Goal: Feedback & Contribution: Submit feedback/report problem

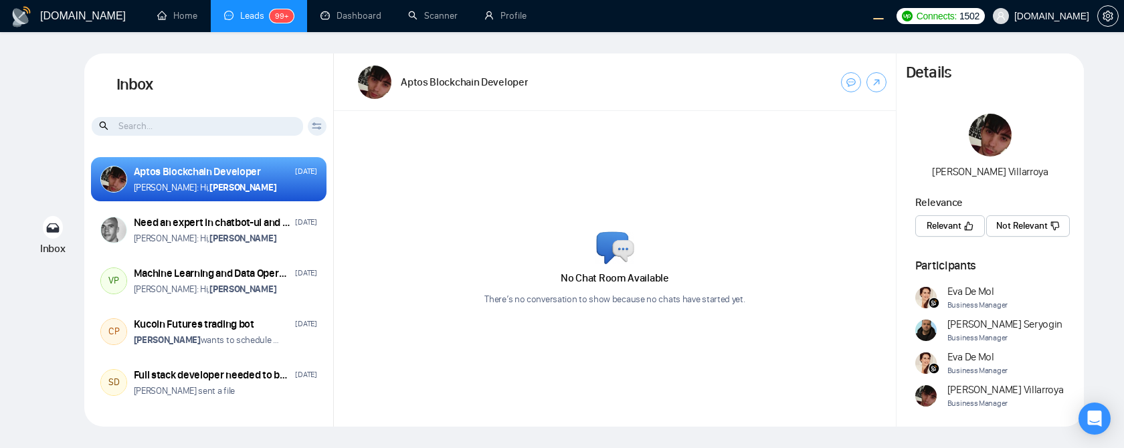
click at [763, 102] on div "Aptos Blockchain Developer" at bounding box center [615, 83] width 562 height 58
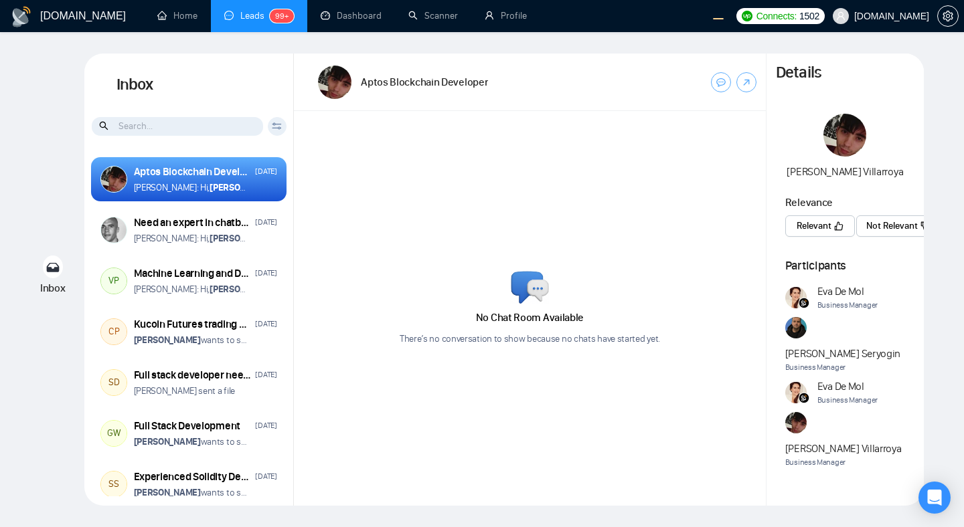
click at [959, 270] on div "GigRadar.io Home Leads 99+ Dashboard Scanner Profile Connects: 1502 evacodes.co…" at bounding box center [482, 263] width 964 height 527
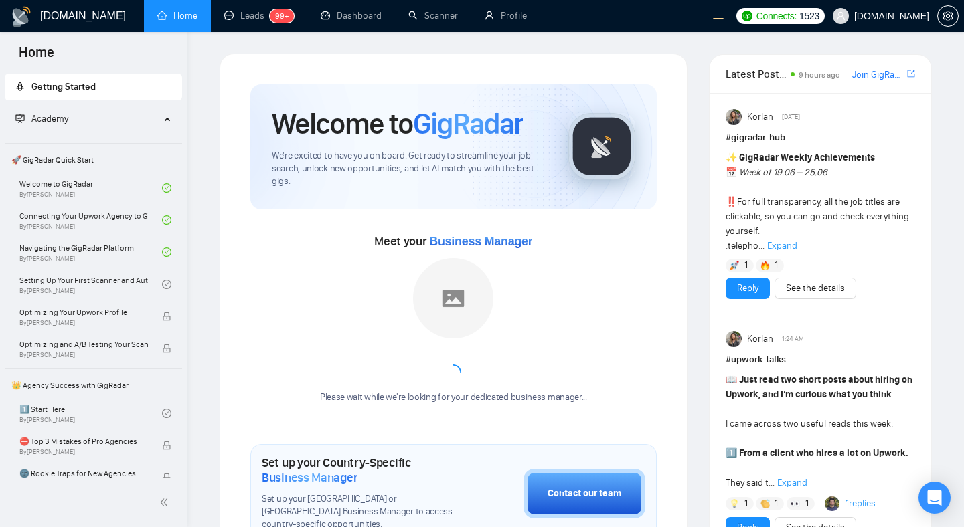
click at [618, 269] on div "Meet your Business Manager Please wait while we're looking for your dedicated b…" at bounding box center [453, 324] width 406 height 187
click at [240, 18] on link "Leads 99+" at bounding box center [259, 15] width 70 height 11
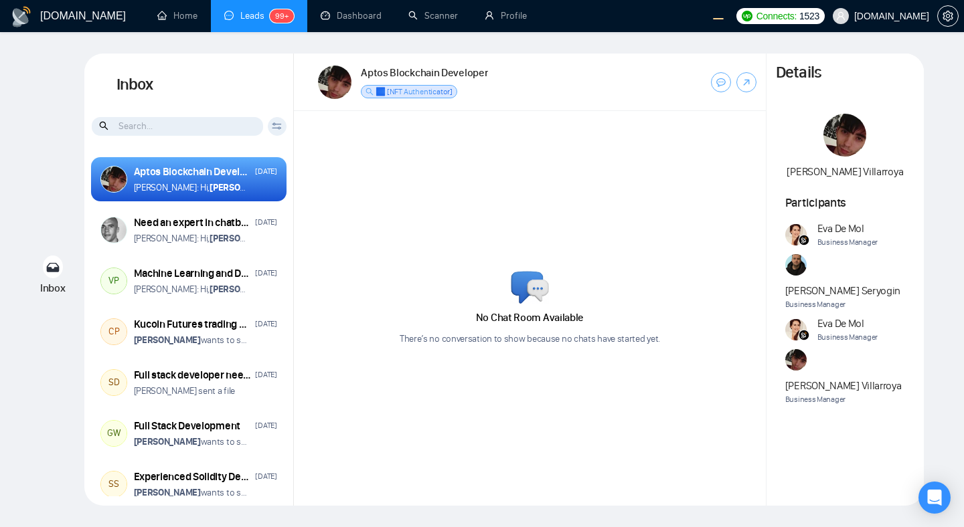
click at [411, 171] on div "No Chat Room Available There’s no conversation to show because no chats have st…" at bounding box center [530, 308] width 472 height 395
click at [428, 96] on span "✅ [NFT Authenticator]" at bounding box center [413, 91] width 77 height 9
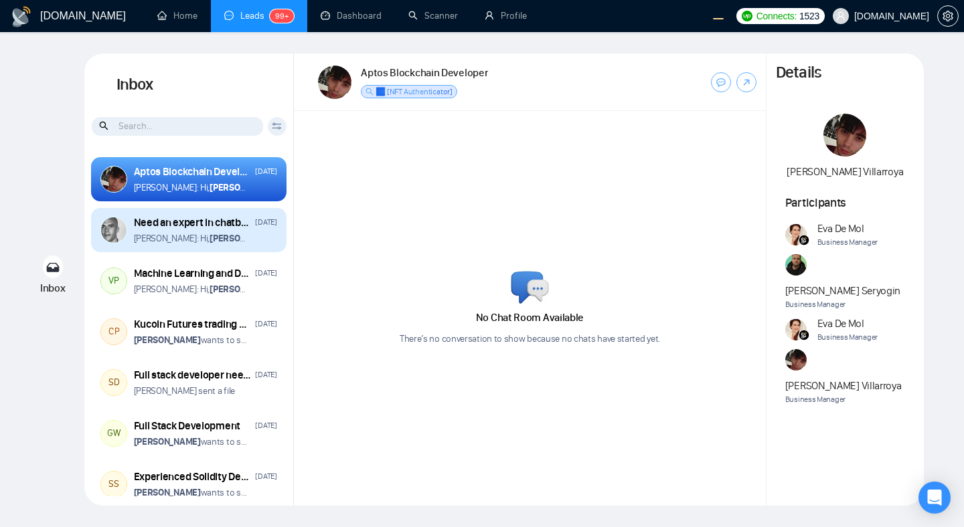
click at [243, 242] on div "Anna: Hi, Arnaud Blondin" at bounding box center [205, 238] width 143 height 13
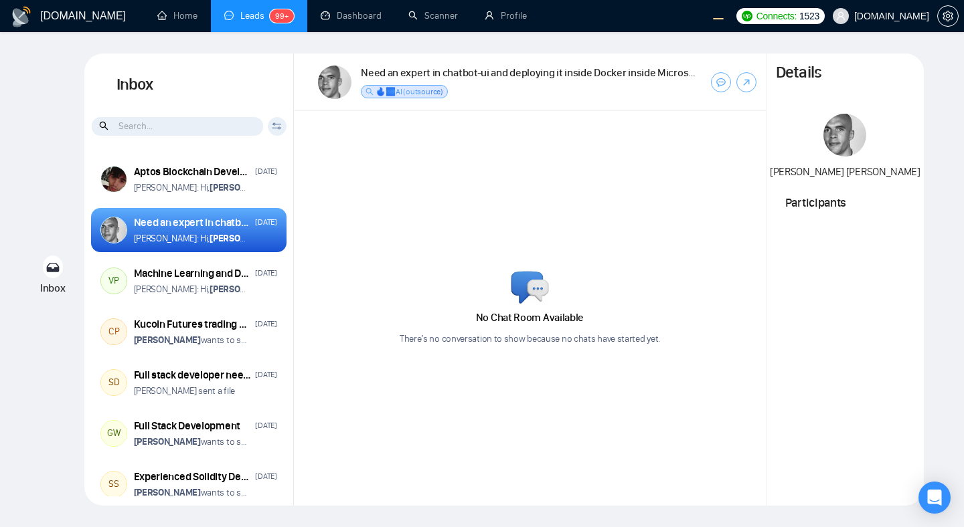
click at [399, 196] on div "No Chat Room Available There’s no conversation to show because no chats have st…" at bounding box center [530, 308] width 472 height 395
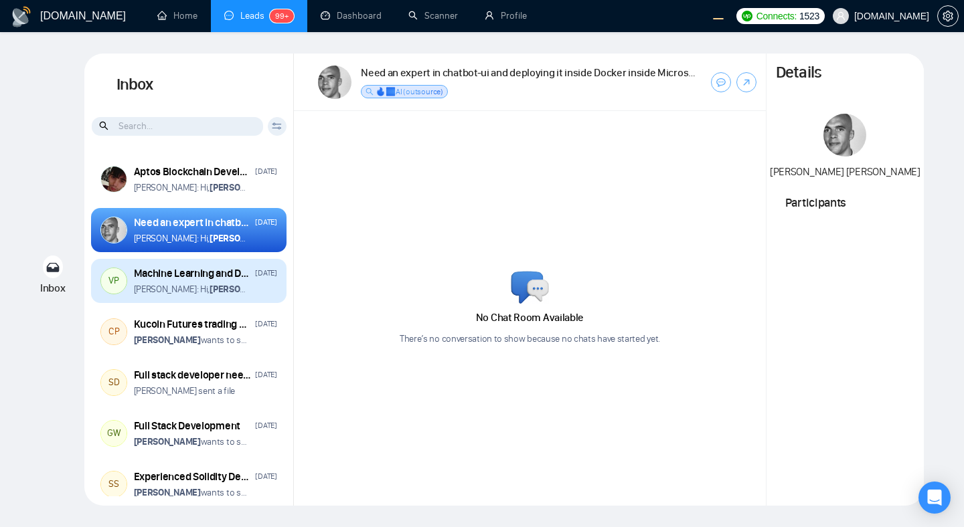
click at [236, 289] on div "Anna: Hi, Vihang Patel" at bounding box center [205, 289] width 143 height 13
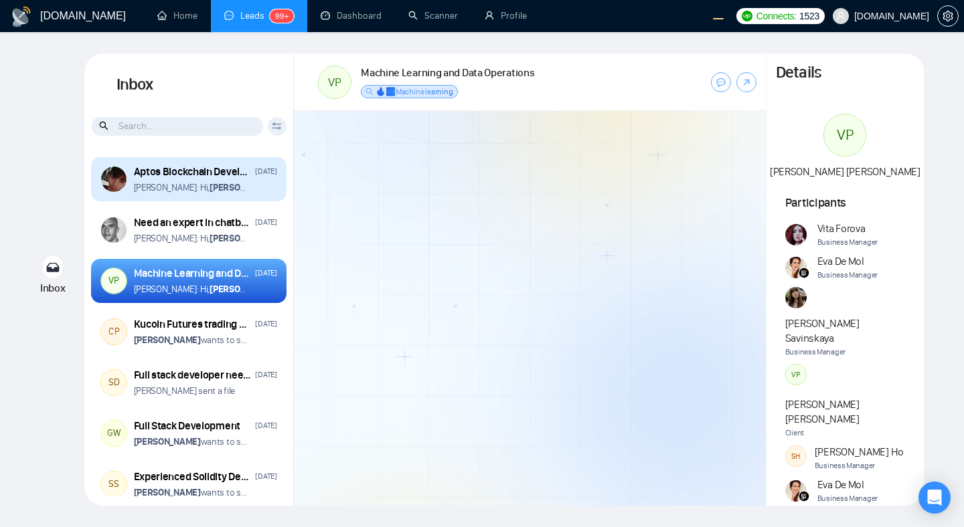
click at [230, 201] on div "Aptos Blockchain Developer Apr 4 Eugene: Hi, Cesar Villarroya" at bounding box center [188, 179] width 195 height 44
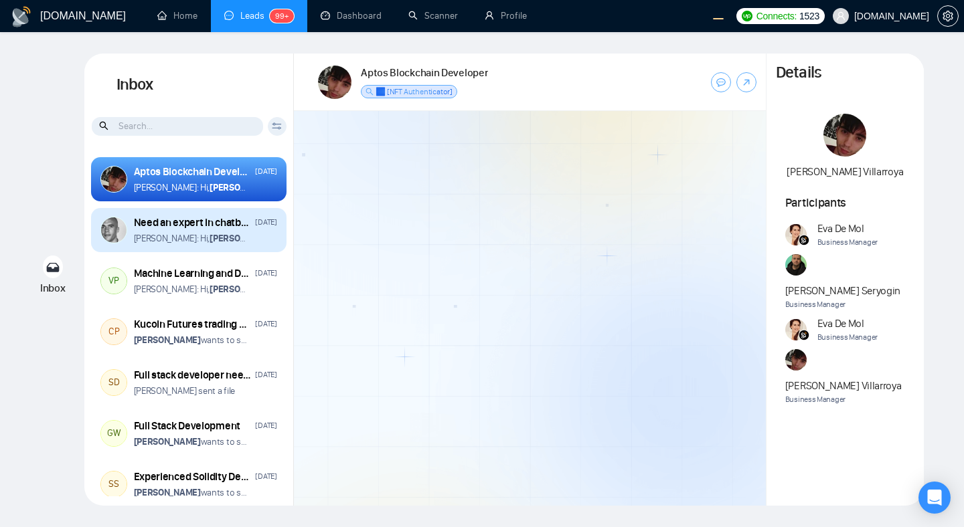
click at [258, 227] on div "[DATE]" at bounding box center [265, 222] width 21 height 13
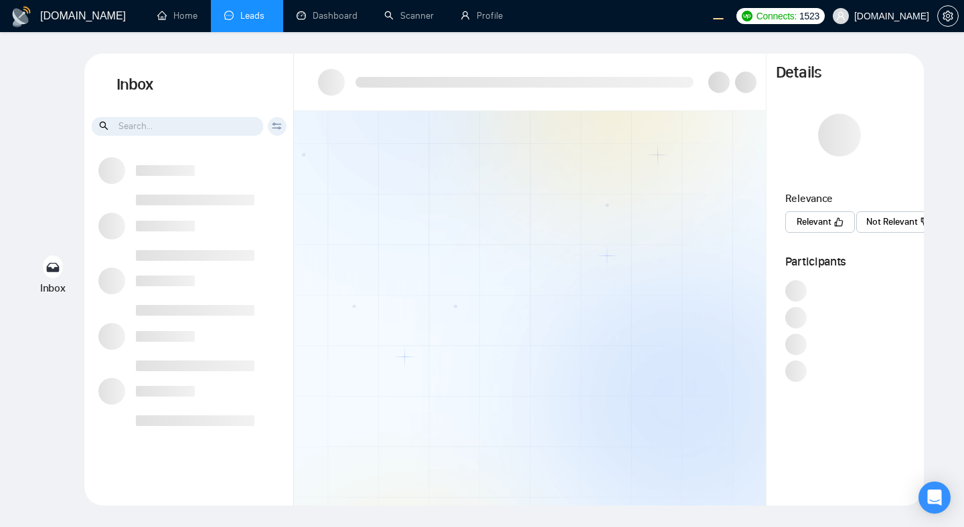
click at [583, 204] on div at bounding box center [530, 308] width 472 height 395
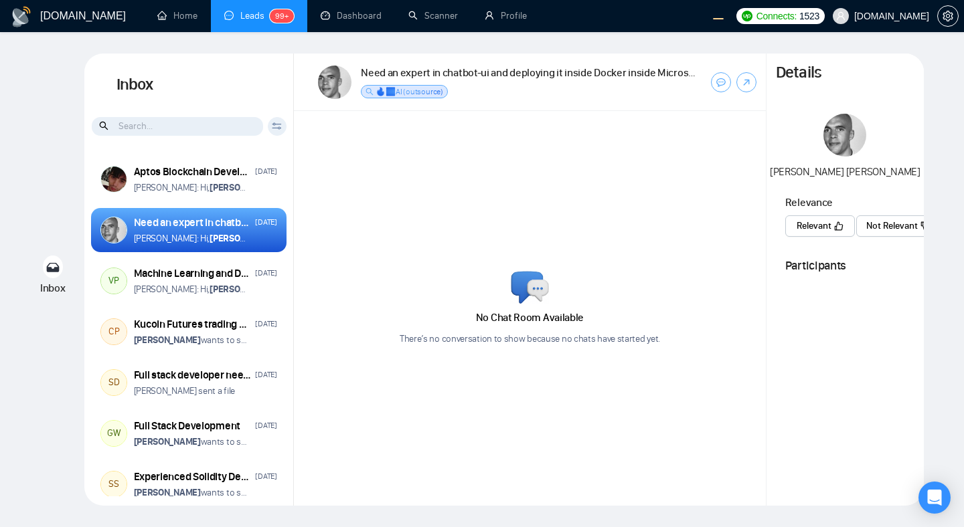
click at [776, 228] on div "Relevance Relevant Not Relevant" at bounding box center [844, 218] width 157 height 47
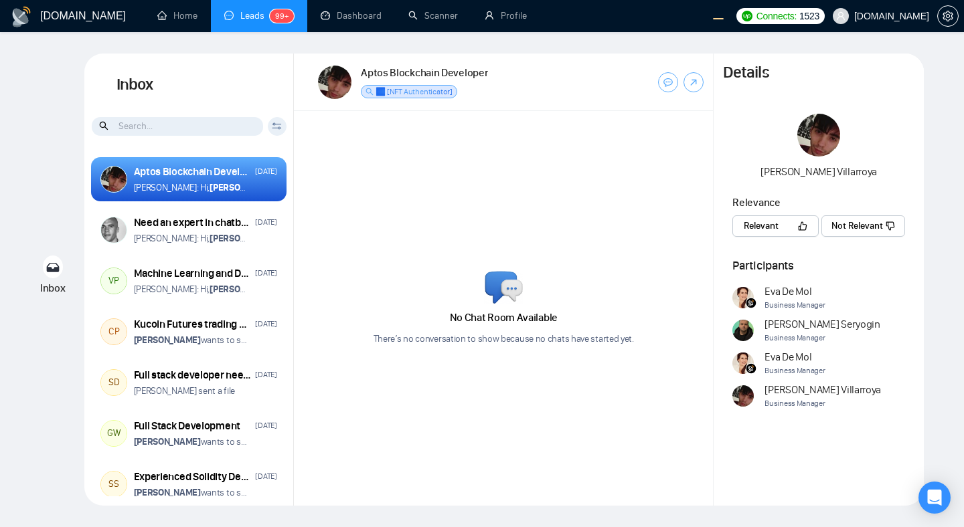
click at [787, 224] on button "Relevant" at bounding box center [775, 225] width 86 height 21
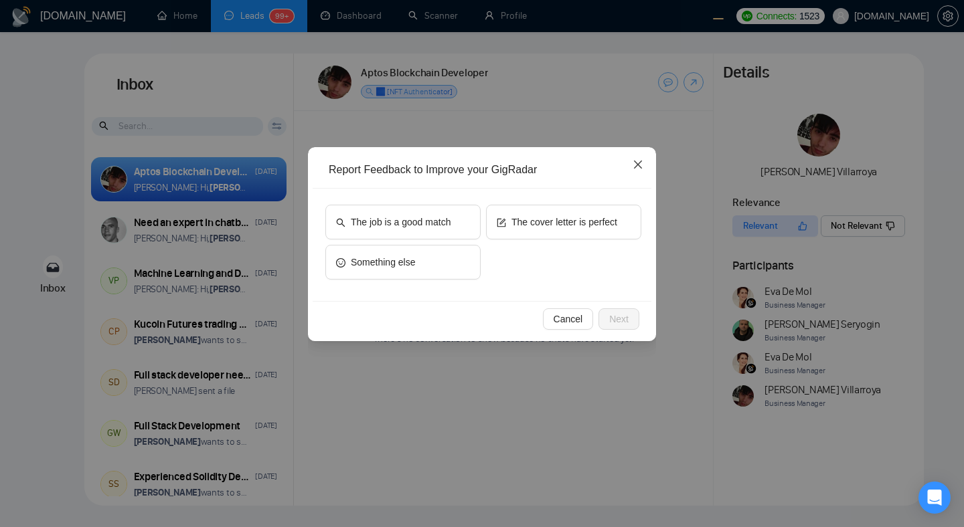
click at [643, 161] on span "Close" at bounding box center [638, 165] width 36 height 36
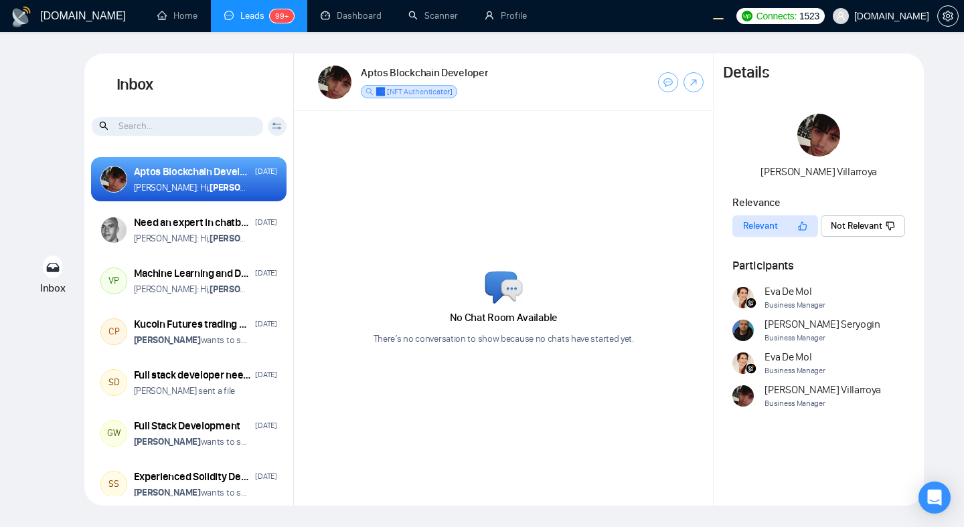
click at [849, 224] on span "Not Relevant" at bounding box center [856, 226] width 52 height 15
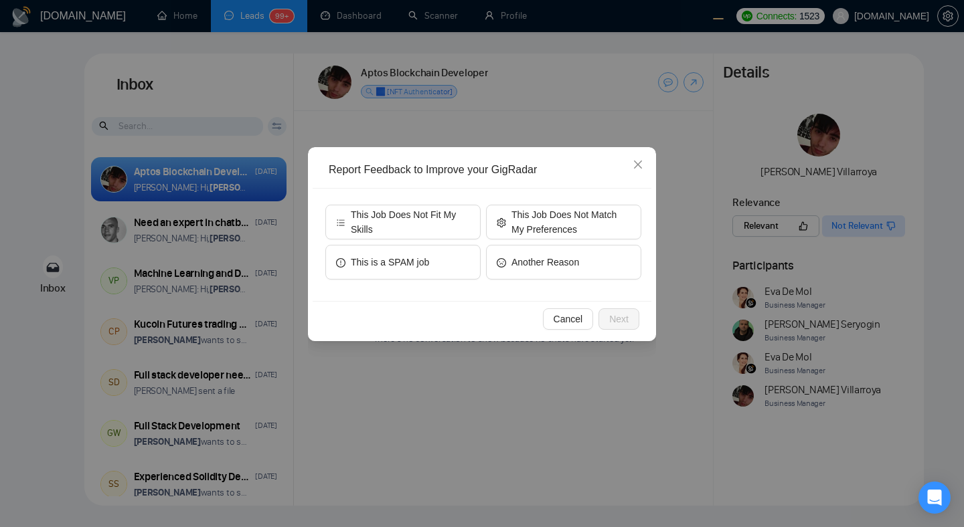
click at [951, 219] on div "Report Feedback to Improve your GigRadar This Job Does Not Fit My Skills This J…" at bounding box center [482, 263] width 964 height 527
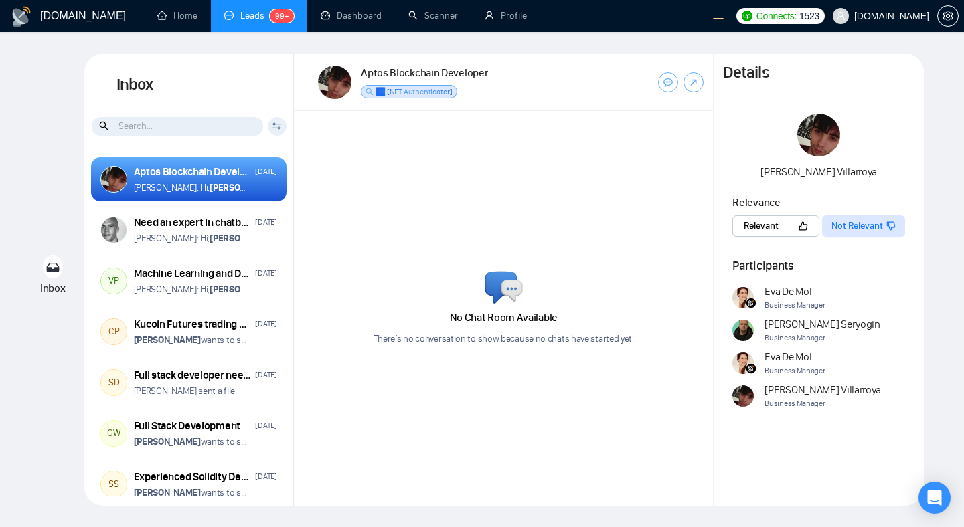
click at [948, 273] on div "[DOMAIN_NAME] Home Leads 99+ Dashboard Scanner Profile Connects: 1523 [DOMAIN_N…" at bounding box center [482, 263] width 964 height 527
click at [658, 308] on div "No Chat Room Available There’s no conversation to show because no chats have st…" at bounding box center [503, 308] width 419 height 395
click at [839, 304] on div "Eva De Mol Business Manager Eugene Seryogin Business Manager Eva De Mol Busines…" at bounding box center [818, 347] width 173 height 126
click at [784, 292] on span "Eva De Mol" at bounding box center [794, 291] width 60 height 15
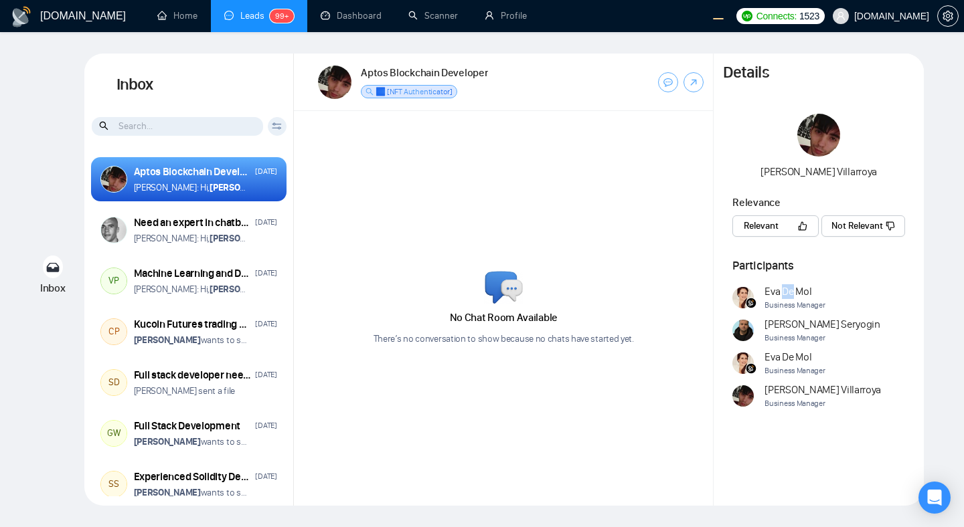
click at [784, 292] on span "Eva De Mol" at bounding box center [794, 291] width 60 height 15
click at [792, 308] on span "Business Manager" at bounding box center [794, 305] width 60 height 13
click at [765, 308] on span "Business Manager" at bounding box center [794, 371] width 60 height 13
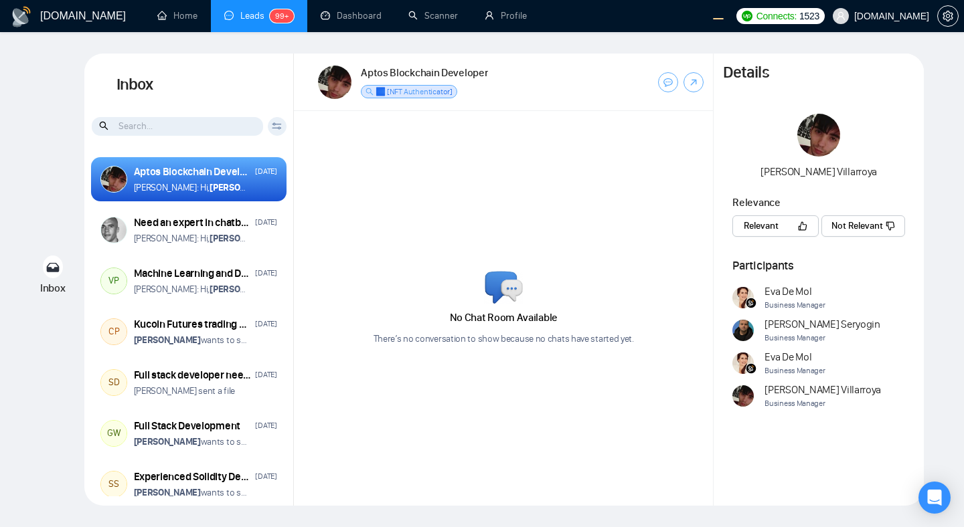
click at [765, 308] on span "Business Manager" at bounding box center [794, 371] width 60 height 13
click at [941, 308] on div "Inbox Inbox Client Reset Date Reset Reset Apply Aptos Blockchain Developer Apr …" at bounding box center [481, 280] width 921 height 452
click at [630, 308] on div "No Chat Room Available There’s no conversation to show because no chats have st…" at bounding box center [503, 308] width 419 height 395
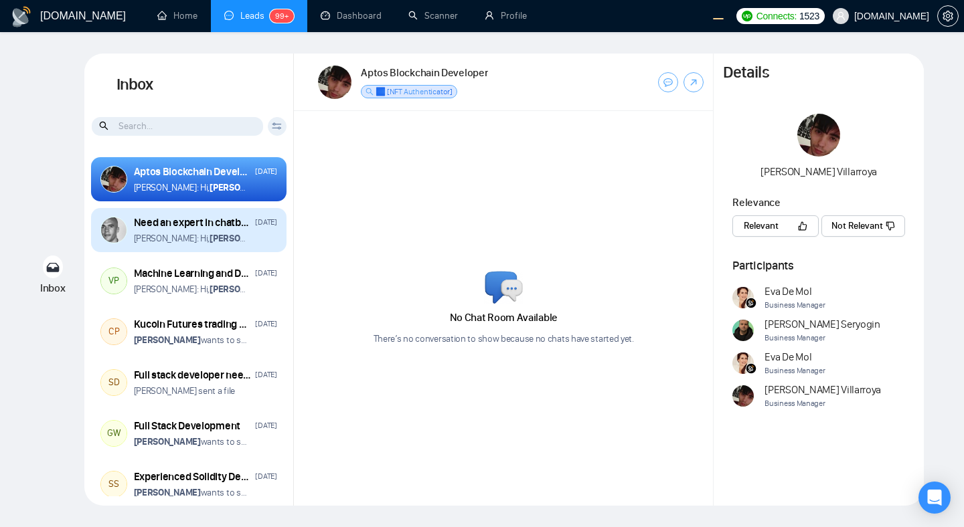
click at [219, 238] on strong "Arnaud Blondin" at bounding box center [242, 238] width 67 height 11
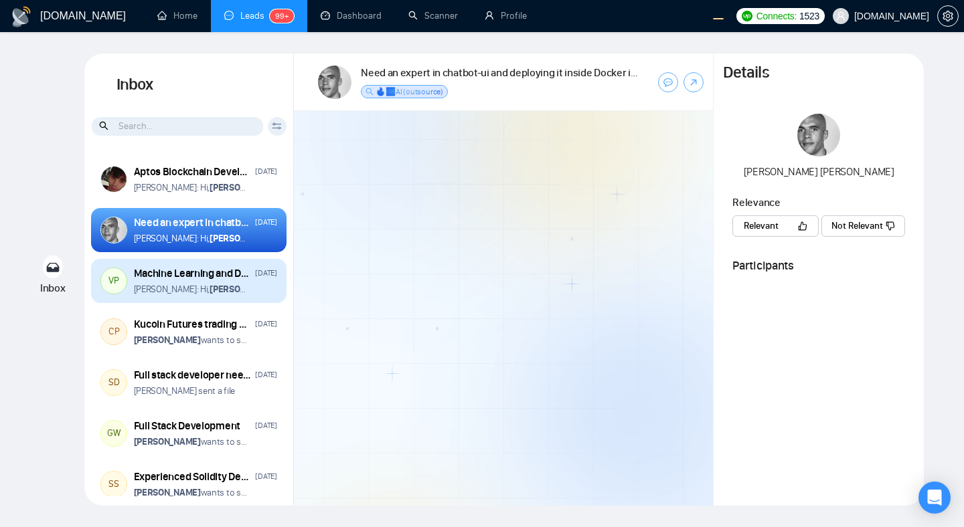
click at [232, 280] on div "Machine Learning and Data Operations" at bounding box center [193, 273] width 118 height 15
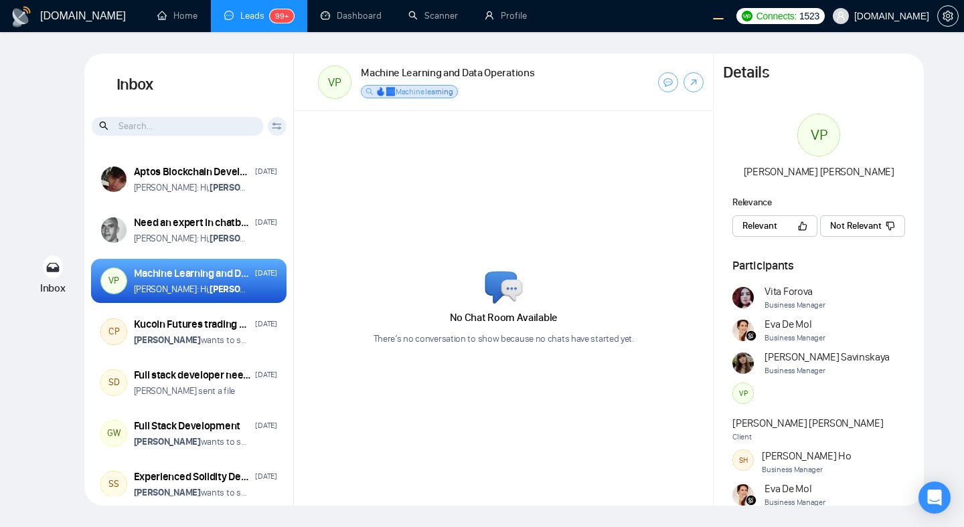
click at [739, 227] on button "Relevant" at bounding box center [774, 225] width 85 height 21
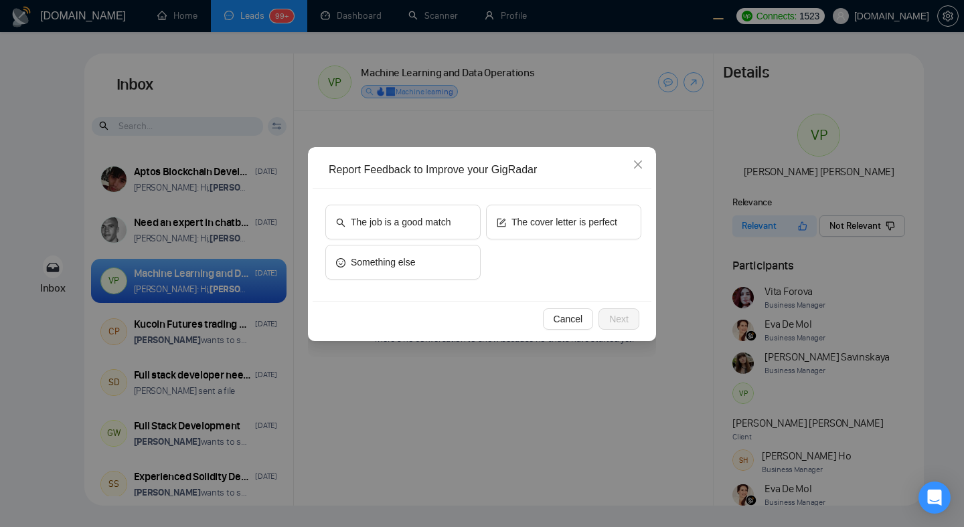
click at [705, 308] on div "Report Feedback to Improve your GigRadar The job is a good match The cover lett…" at bounding box center [482, 263] width 964 height 527
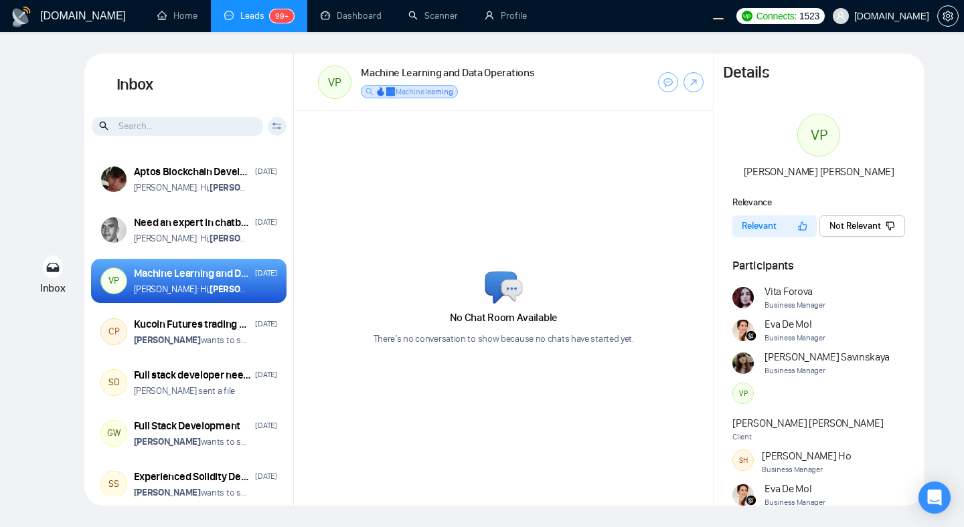
click at [758, 231] on span "Relevant" at bounding box center [758, 226] width 35 height 15
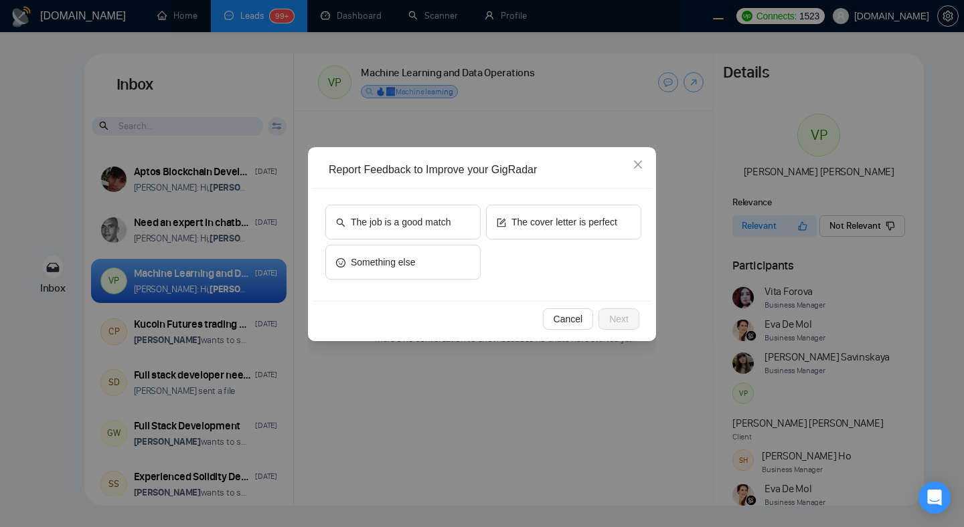
click at [713, 287] on div "Report Feedback to Improve your GigRadar The job is a good match The cover lett…" at bounding box center [482, 263] width 964 height 527
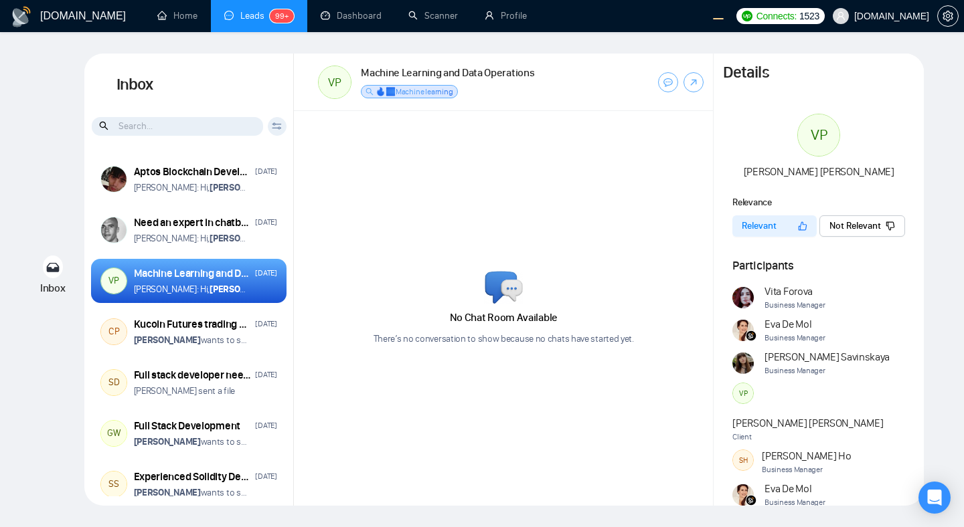
click at [771, 223] on span "Relevant" at bounding box center [758, 226] width 35 height 15
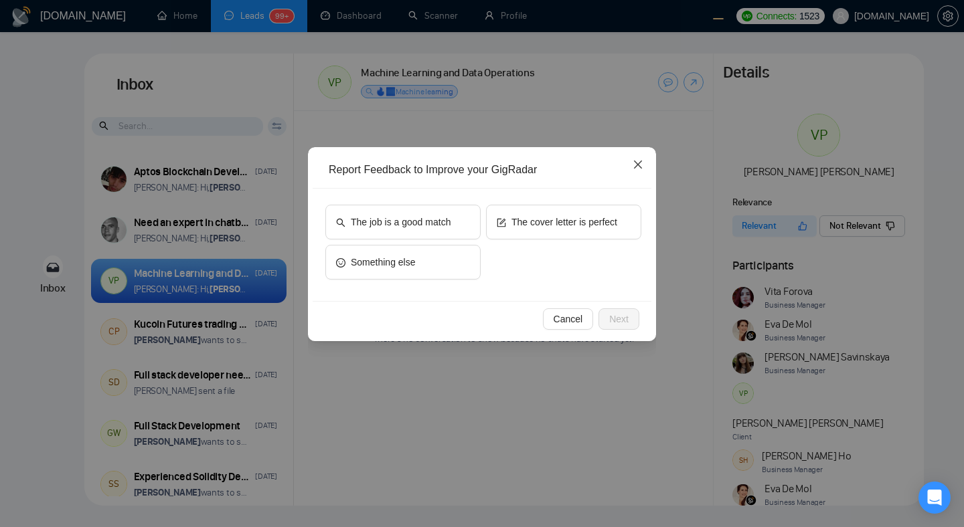
click at [645, 167] on span "Close" at bounding box center [638, 165] width 36 height 36
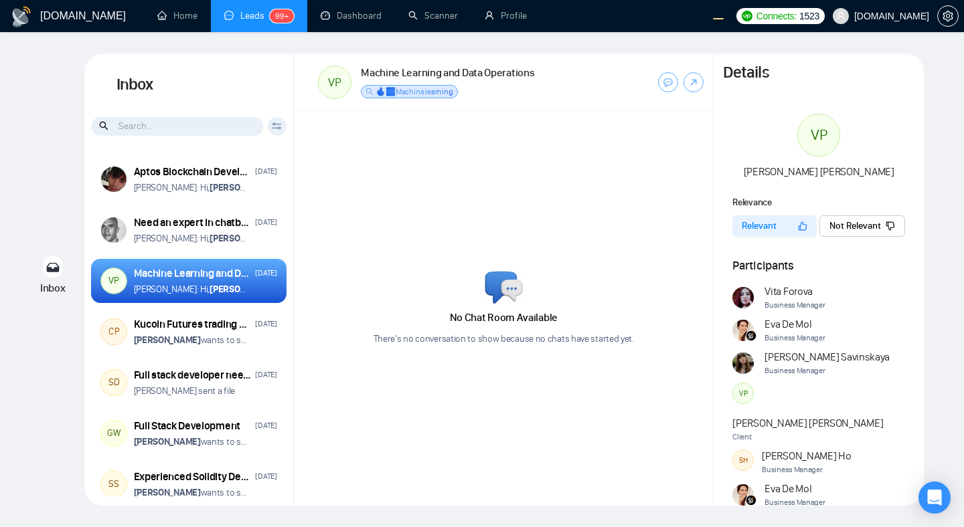
click at [869, 228] on span "Not Relevant" at bounding box center [855, 226] width 52 height 15
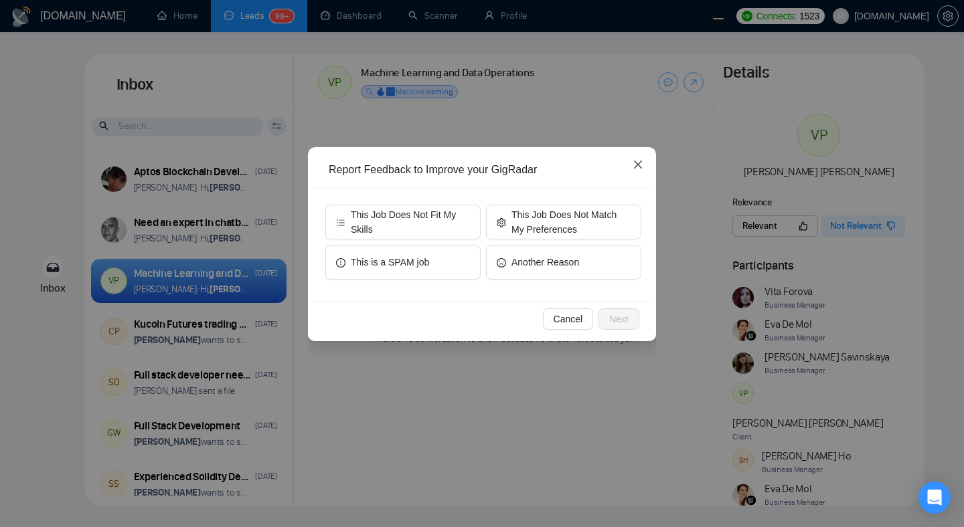
click at [646, 160] on span "Close" at bounding box center [638, 165] width 36 height 36
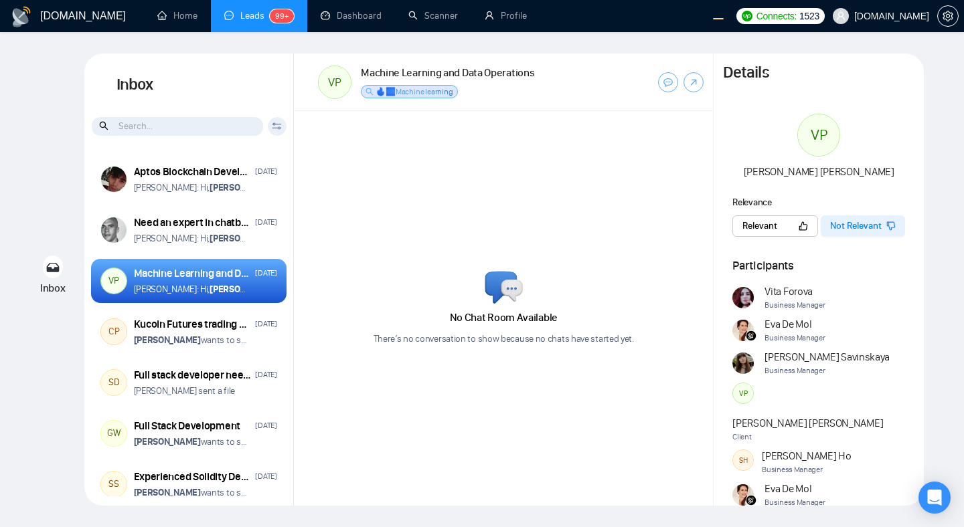
click at [864, 232] on span "Not Relevant" at bounding box center [856, 226] width 52 height 15
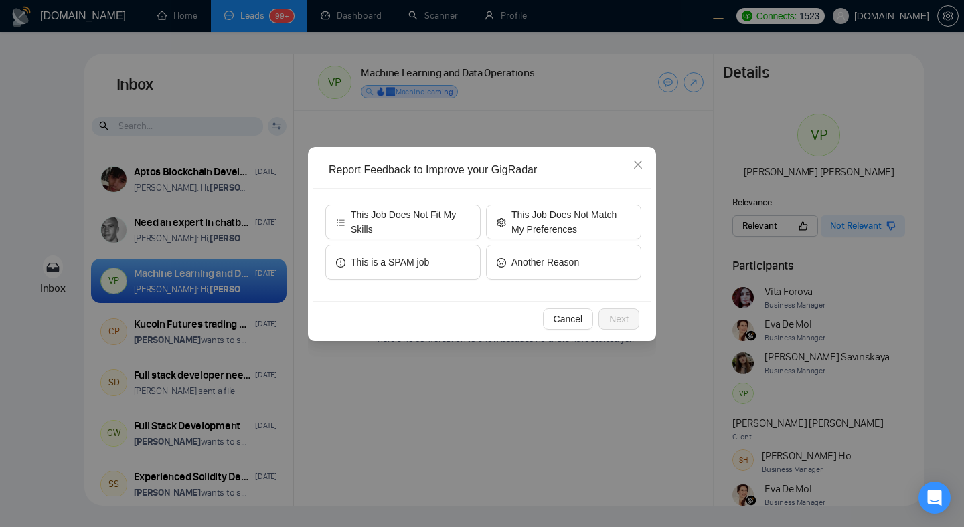
click at [680, 308] on div "Report Feedback to Improve your GigRadar This Job Does Not Fit My Skills This J…" at bounding box center [482, 263] width 964 height 527
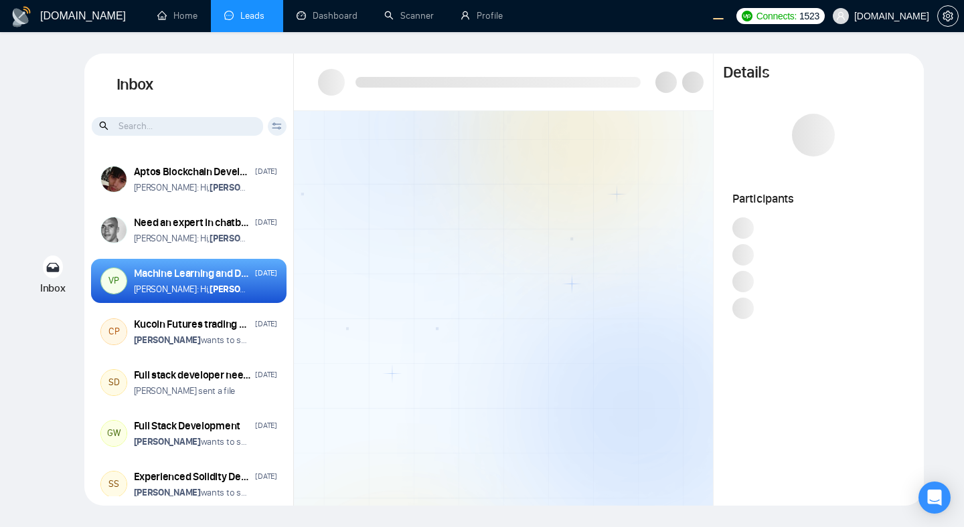
click at [417, 286] on div at bounding box center [503, 308] width 419 height 395
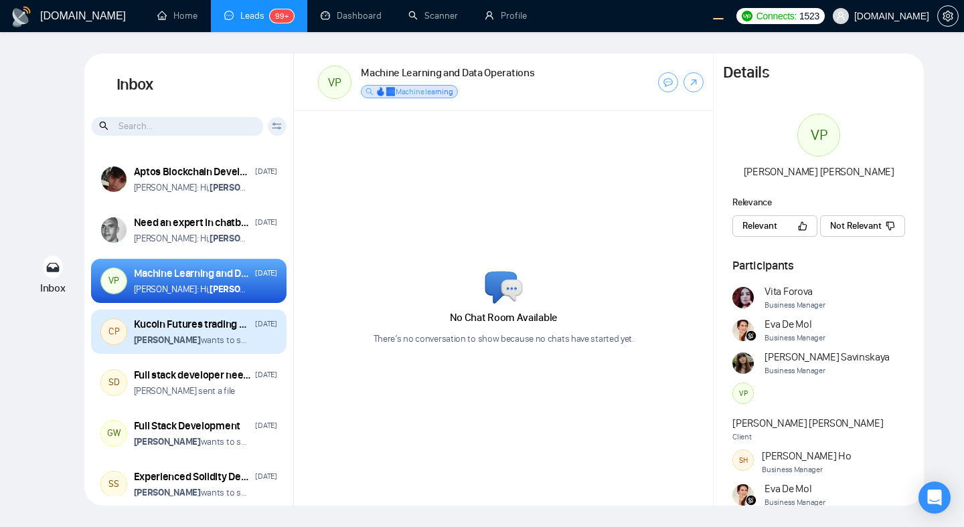
click at [246, 339] on p "[PERSON_NAME] wants to schedule a 60-minute meeting" at bounding box center [191, 340] width 114 height 13
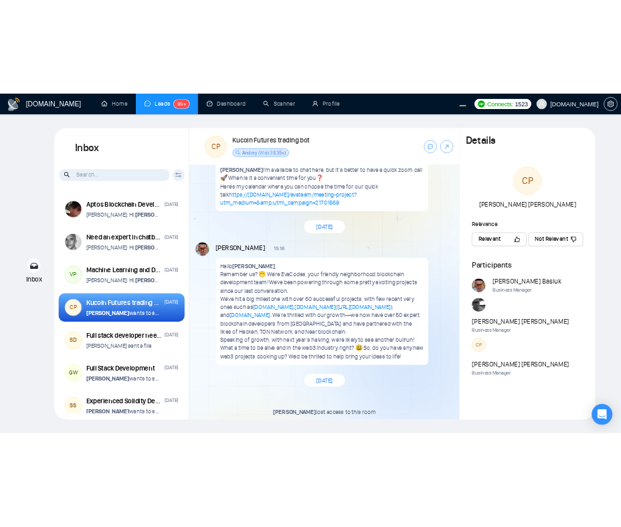
scroll to position [1588, 0]
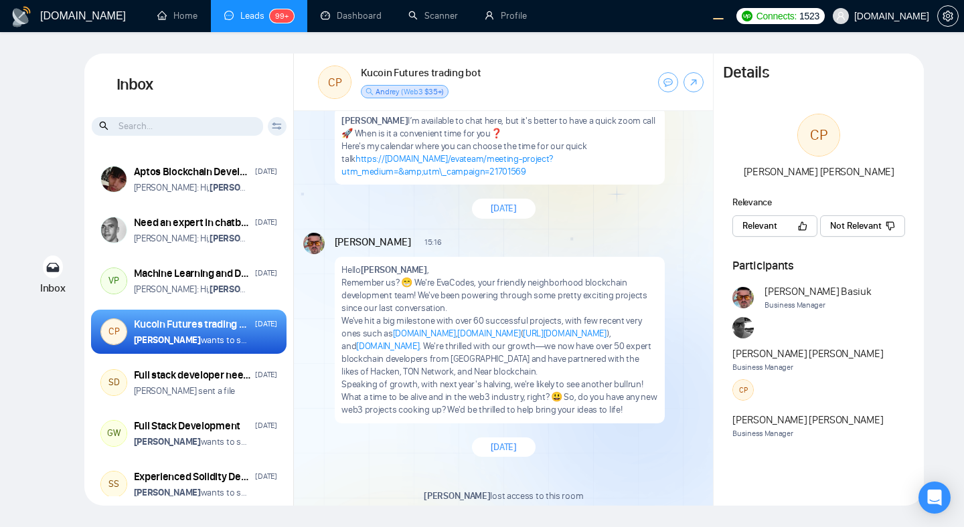
click at [769, 235] on button "Relevant" at bounding box center [774, 225] width 85 height 21
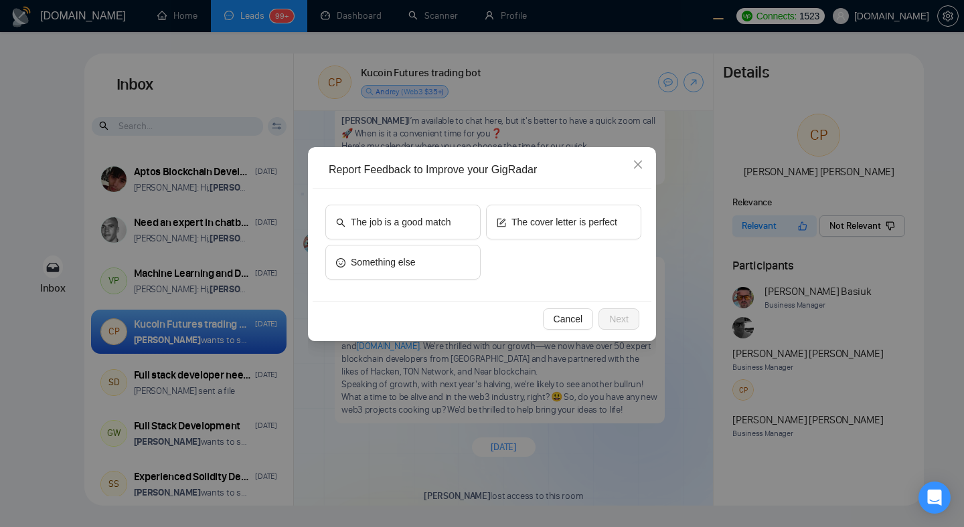
click at [808, 292] on div "Report Feedback to Improve your GigRadar The job is a good match The cover lett…" at bounding box center [482, 263] width 964 height 527
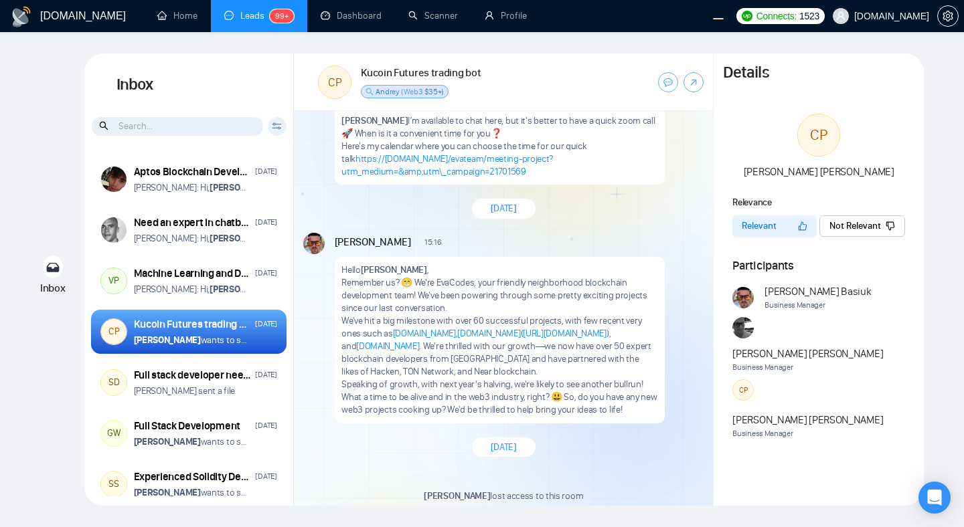
click at [679, 332] on div "[PERSON_NAME] 15:16 New Message Hello [PERSON_NAME] , Remember us? 😁 We're EvaC…" at bounding box center [519, 328] width 369 height 191
click at [424, 92] on span "Andrey (Web3 $35+)" at bounding box center [409, 91] width 68 height 9
click at [452, 21] on link "Scanner" at bounding box center [433, 15] width 50 height 11
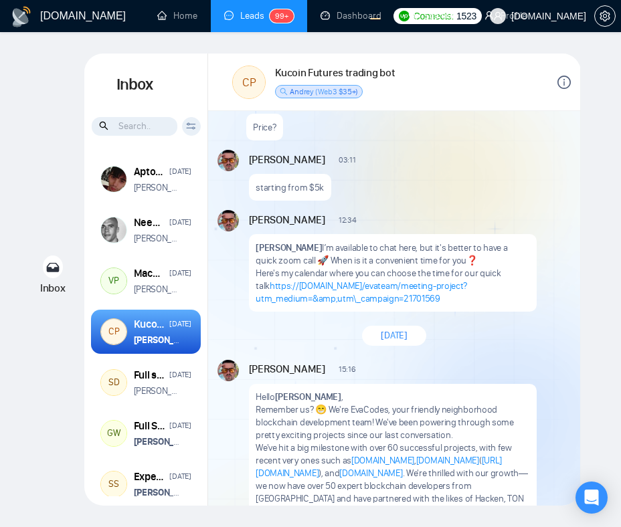
scroll to position [1754, 0]
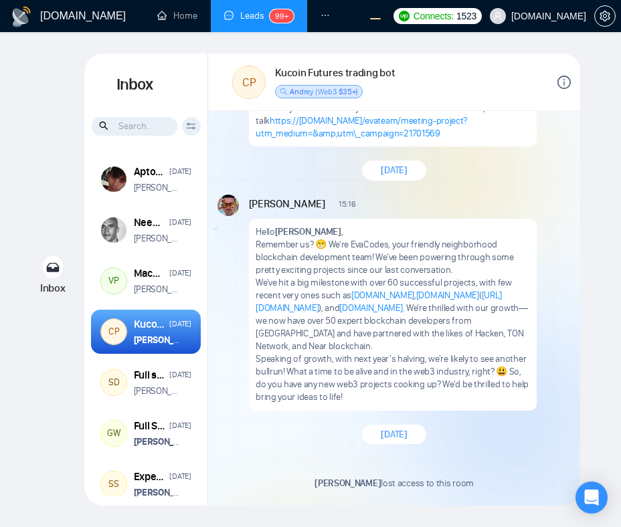
click at [559, 84] on icon "info-circle" at bounding box center [563, 82] width 13 height 13
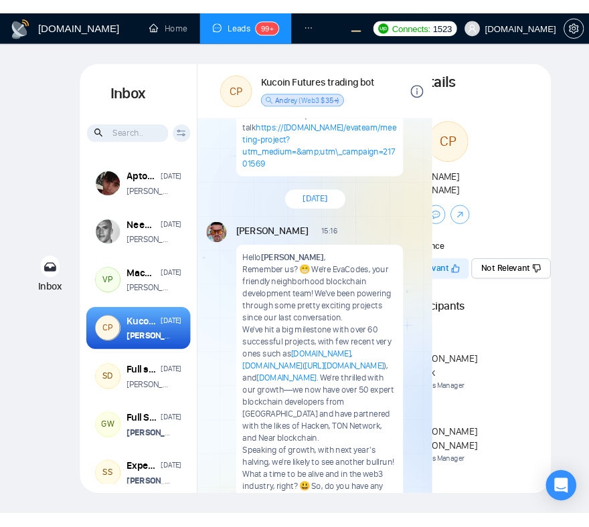
scroll to position [0, 0]
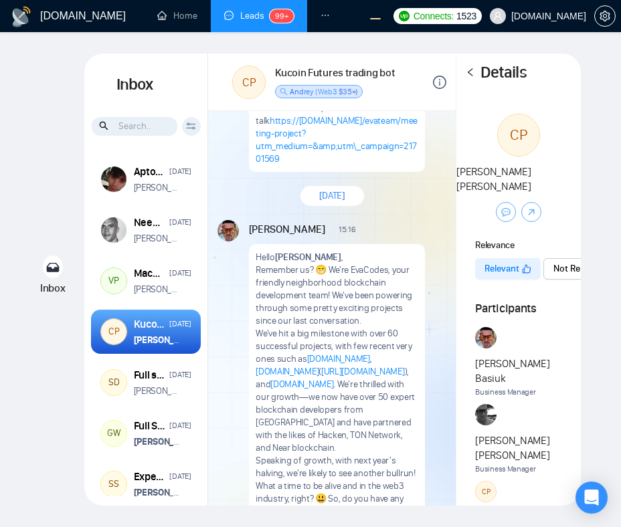
click at [616, 168] on div "GigRadar.io Home Leads 99+ Dashboard Scanner Profile Connects: 1523 evacodes.co…" at bounding box center [310, 263] width 621 height 527
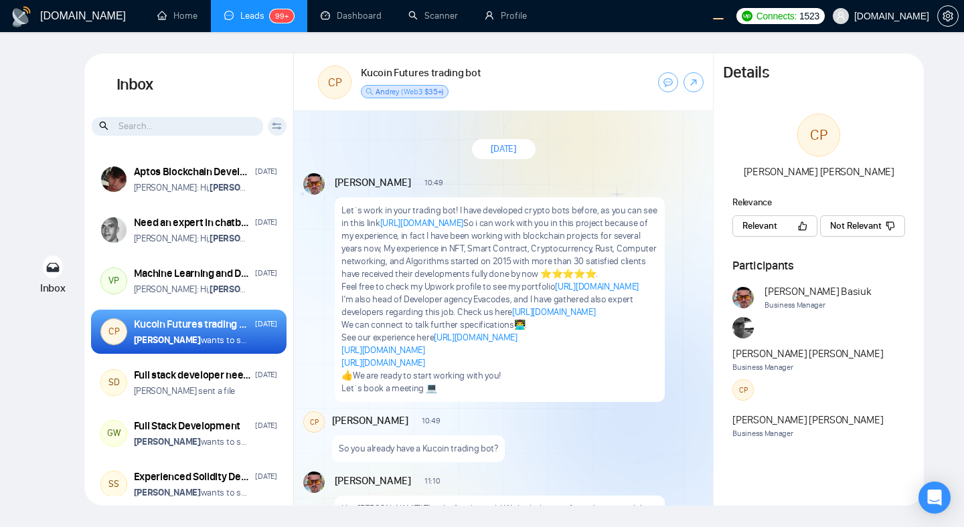
scroll to position [2224, 0]
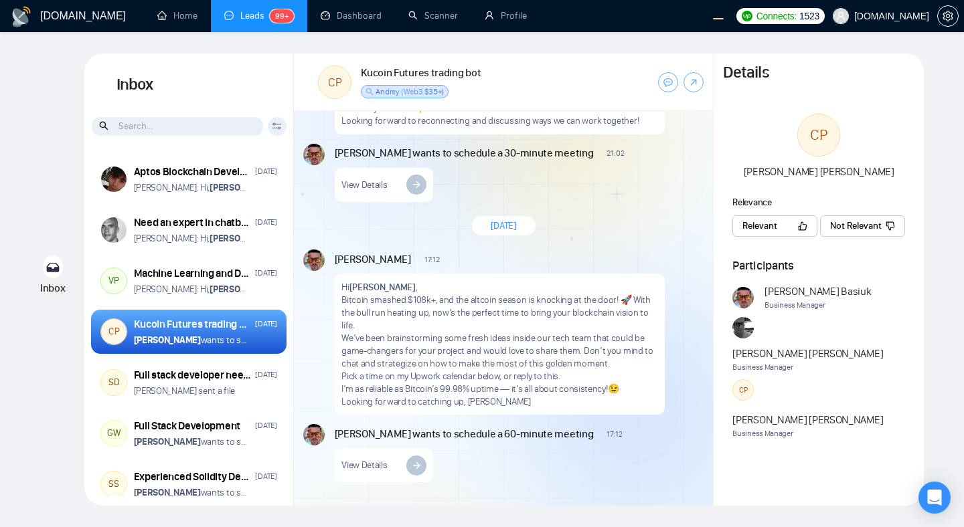
click at [755, 233] on button "Relevant" at bounding box center [774, 225] width 85 height 21
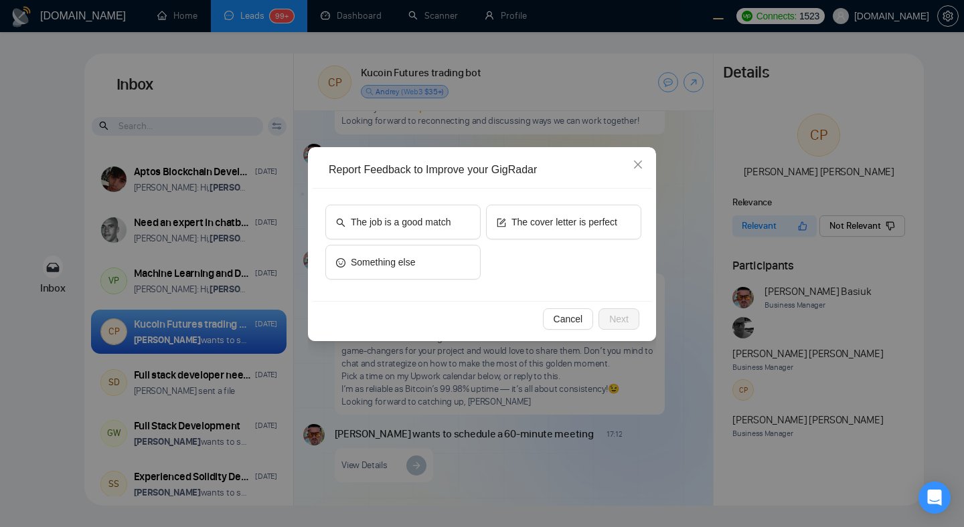
click at [749, 252] on div "Report Feedback to Improve your GigRadar The job is a good match The cover lett…" at bounding box center [482, 263] width 964 height 527
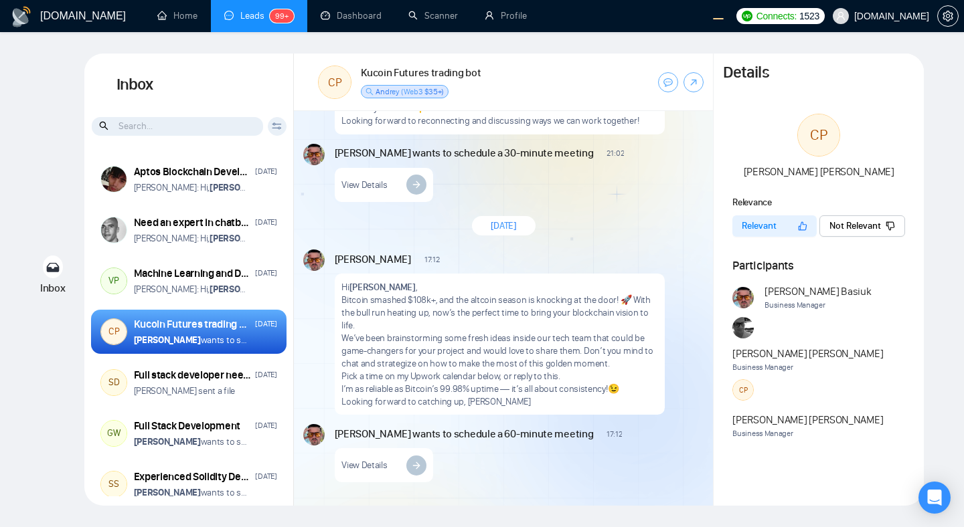
click at [856, 229] on span "Not Relevant" at bounding box center [855, 226] width 52 height 15
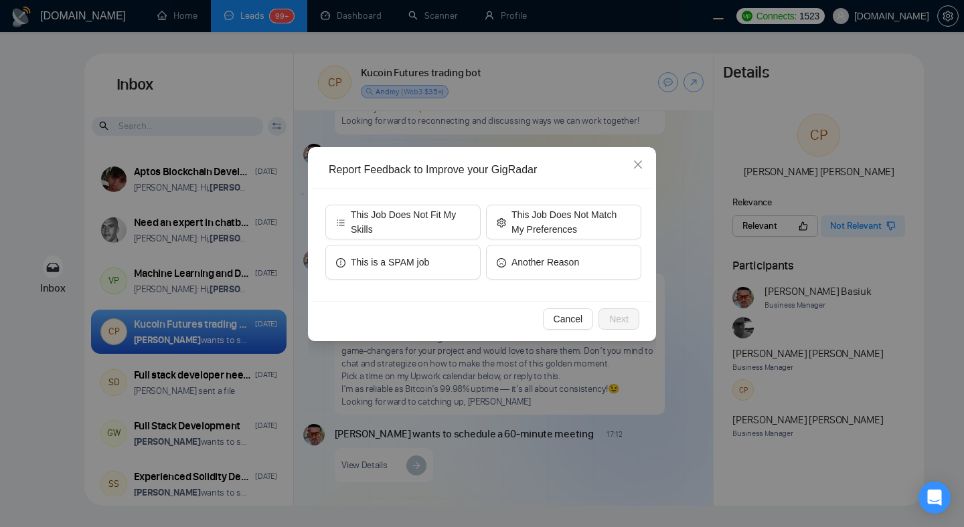
click at [905, 270] on div "Report Feedback to Improve your GigRadar This Job Does Not Fit My Skills This J…" at bounding box center [482, 263] width 964 height 527
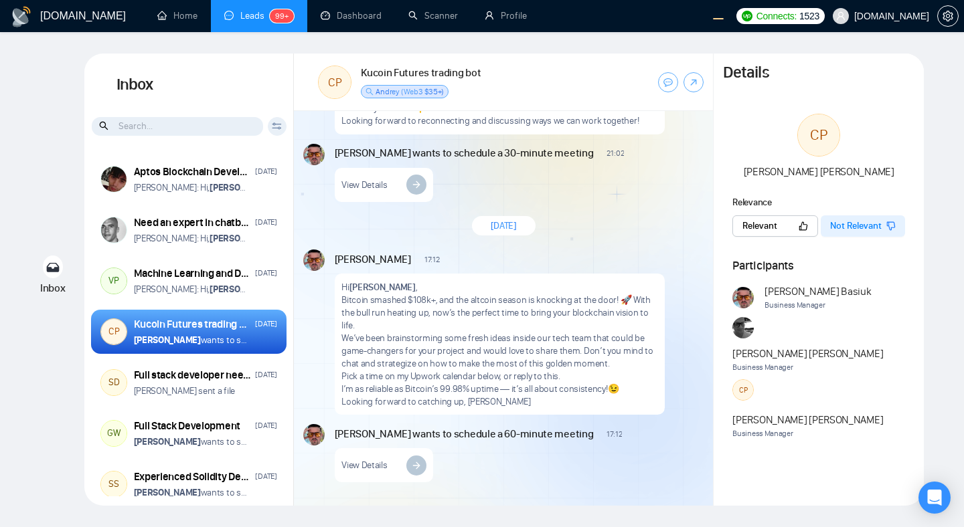
click at [785, 224] on button "Relevant" at bounding box center [775, 225] width 86 height 21
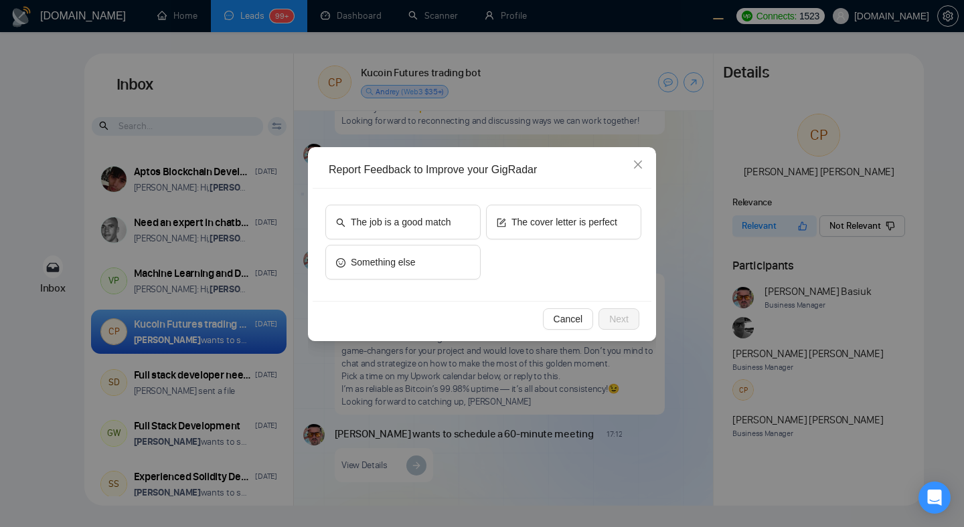
click at [898, 300] on div "Report Feedback to Improve your GigRadar The job is a good match The cover lett…" at bounding box center [482, 263] width 964 height 527
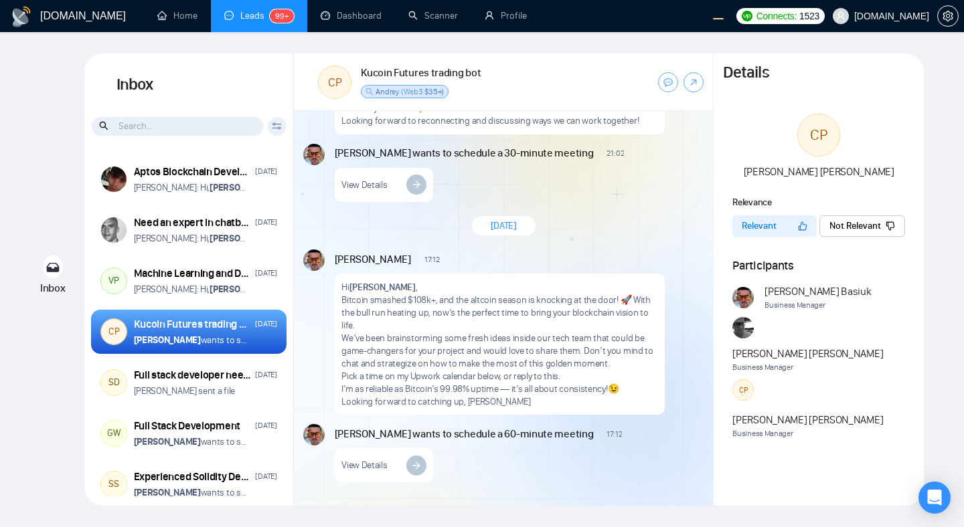
click at [874, 228] on span "Not Relevant" at bounding box center [855, 226] width 52 height 15
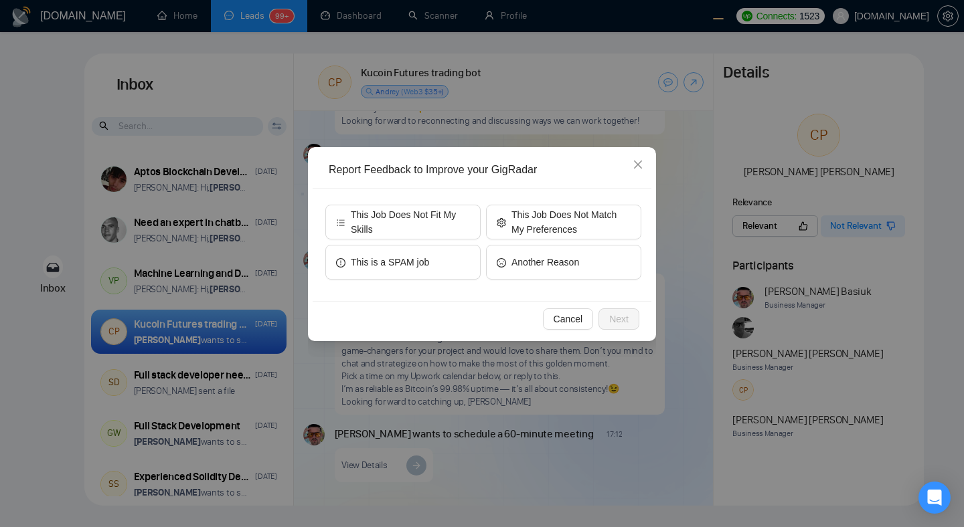
click at [930, 304] on div "Report Feedback to Improve your GigRadar This Job Does Not Fit My Skills This J…" at bounding box center [482, 263] width 964 height 527
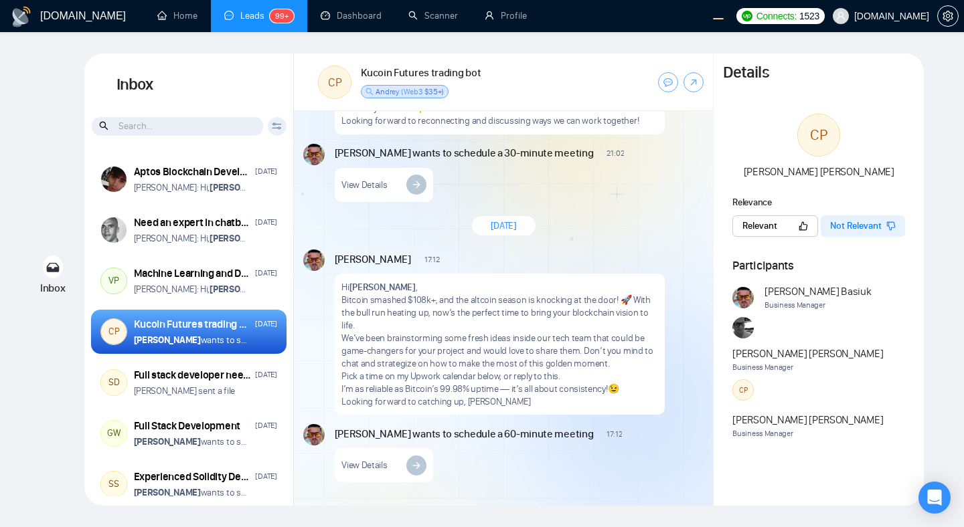
click at [777, 233] on span "Relevant" at bounding box center [759, 226] width 35 height 15
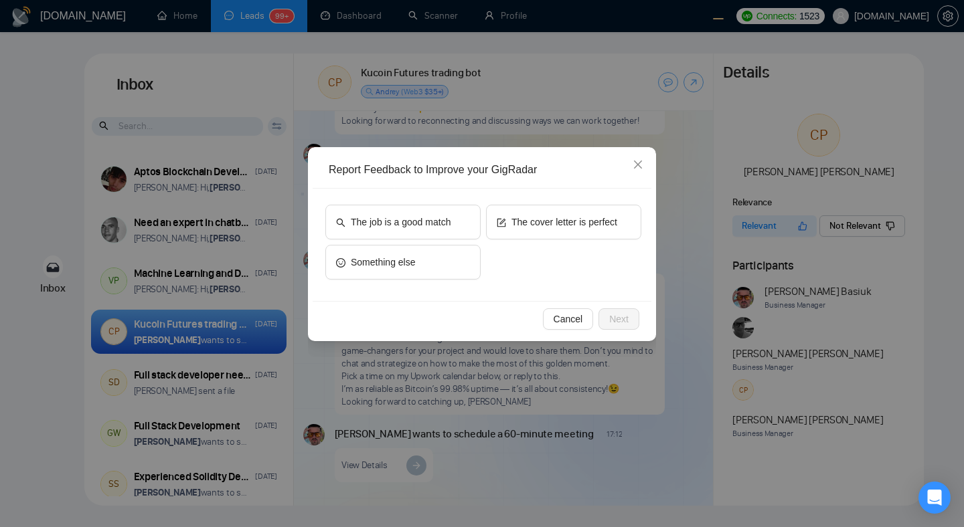
click at [828, 301] on div "Report Feedback to Improve your GigRadar The job is a good match The cover lett…" at bounding box center [482, 263] width 964 height 527
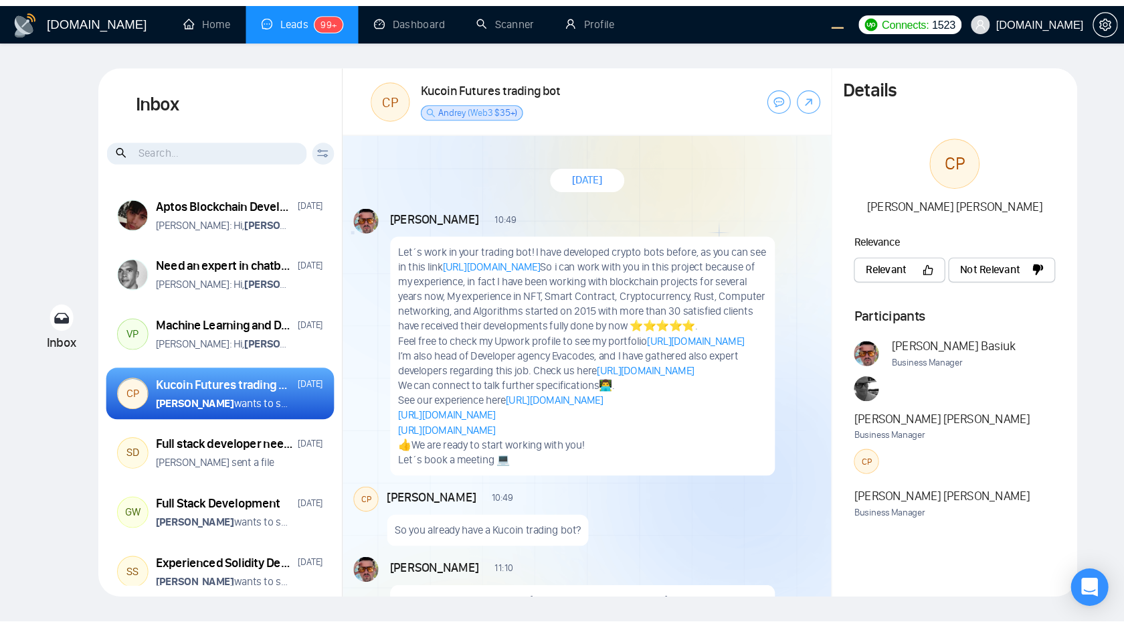
scroll to position [2225, 0]
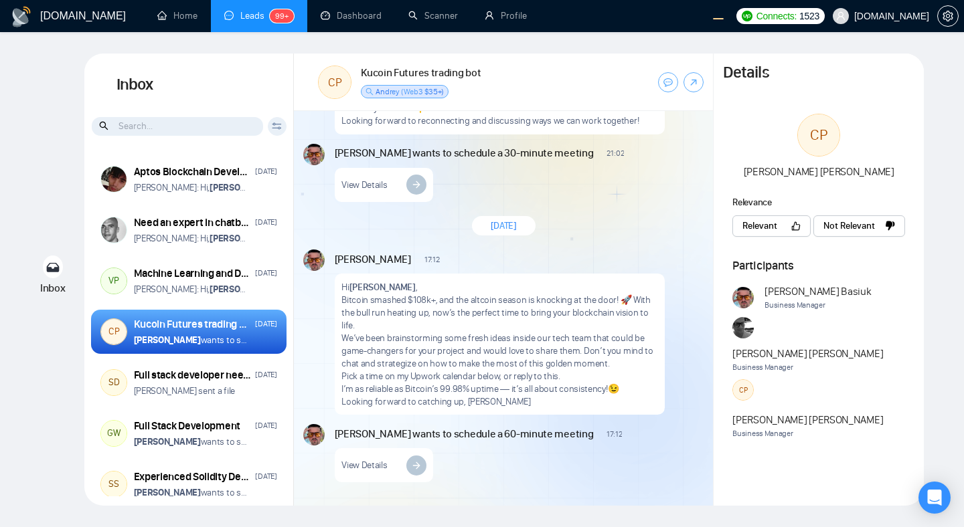
click at [785, 233] on button "Relevant" at bounding box center [771, 225] width 78 height 21
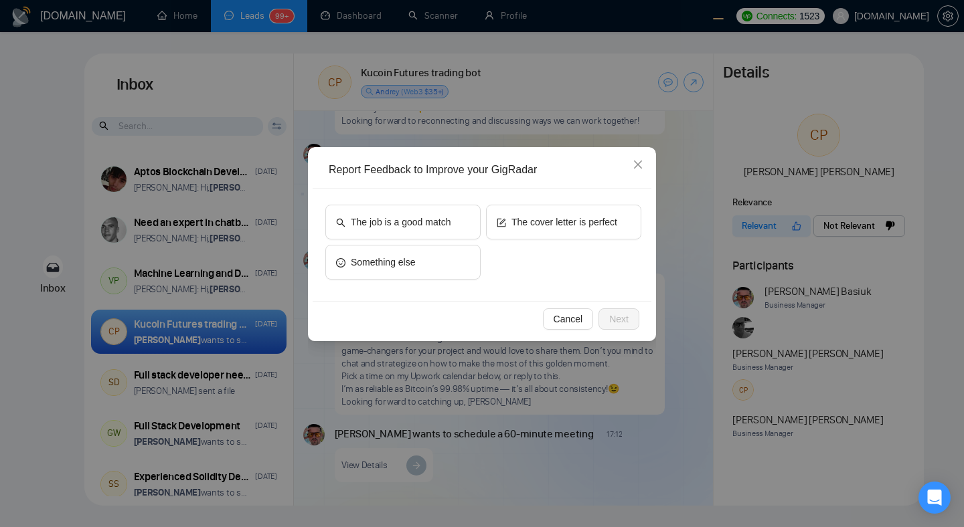
click at [759, 298] on div "Report Feedback to Improve your GigRadar The job is a good match The cover lett…" at bounding box center [482, 263] width 964 height 527
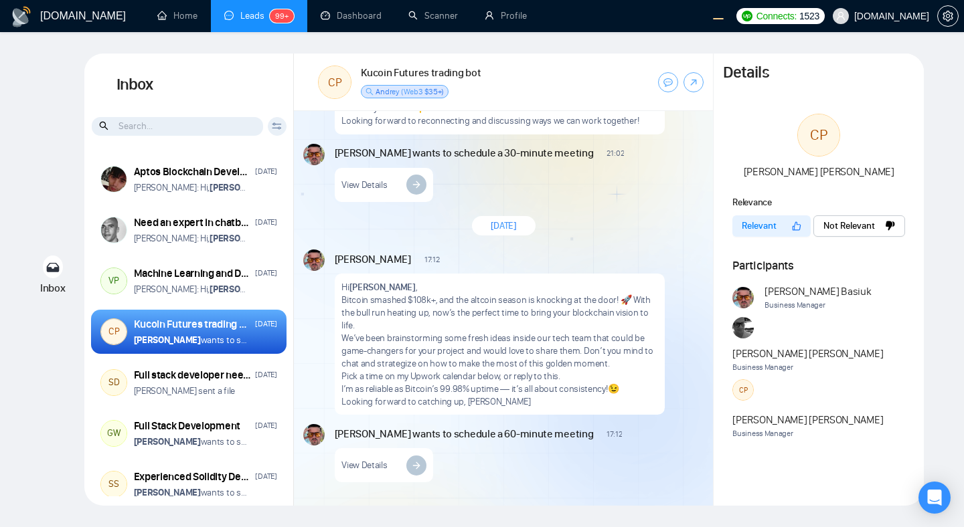
click at [844, 233] on span "Not Relevant" at bounding box center [849, 226] width 52 height 15
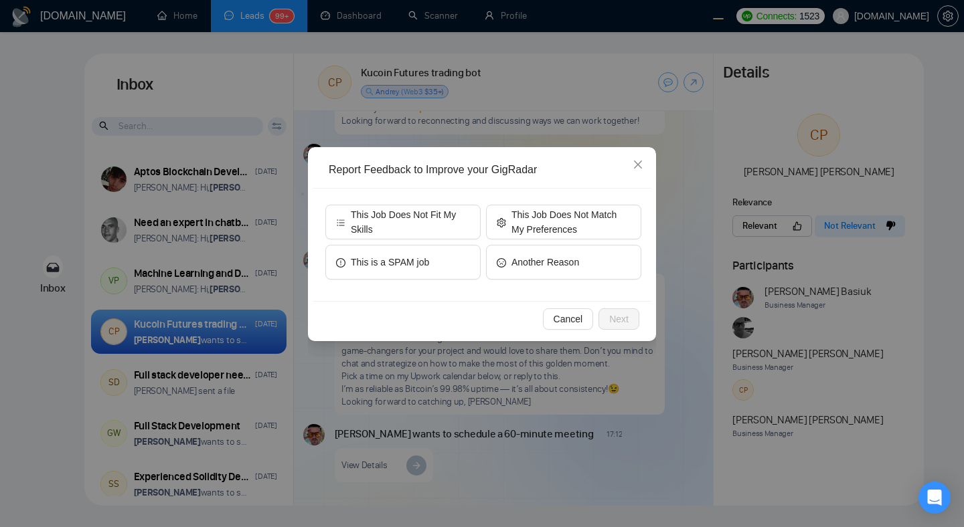
click at [826, 320] on div "Report Feedback to Improve your GigRadar This Job Does Not Fit My Skills This J…" at bounding box center [482, 263] width 964 height 527
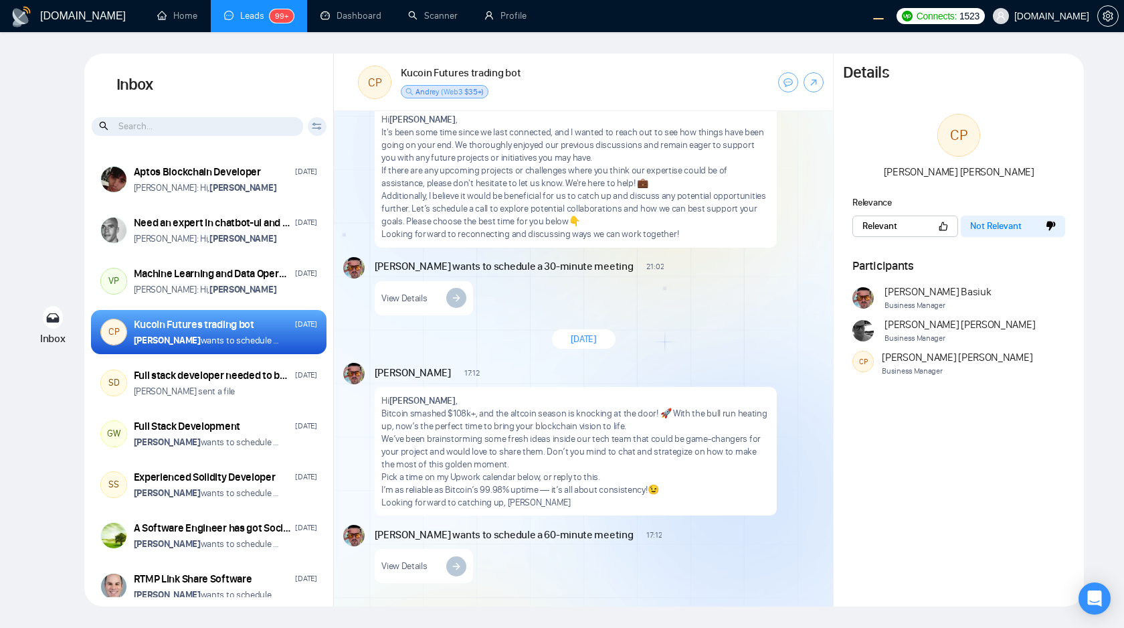
scroll to position [1946, 0]
click at [963, 217] on button "Not Relevant" at bounding box center [1013, 225] width 104 height 21
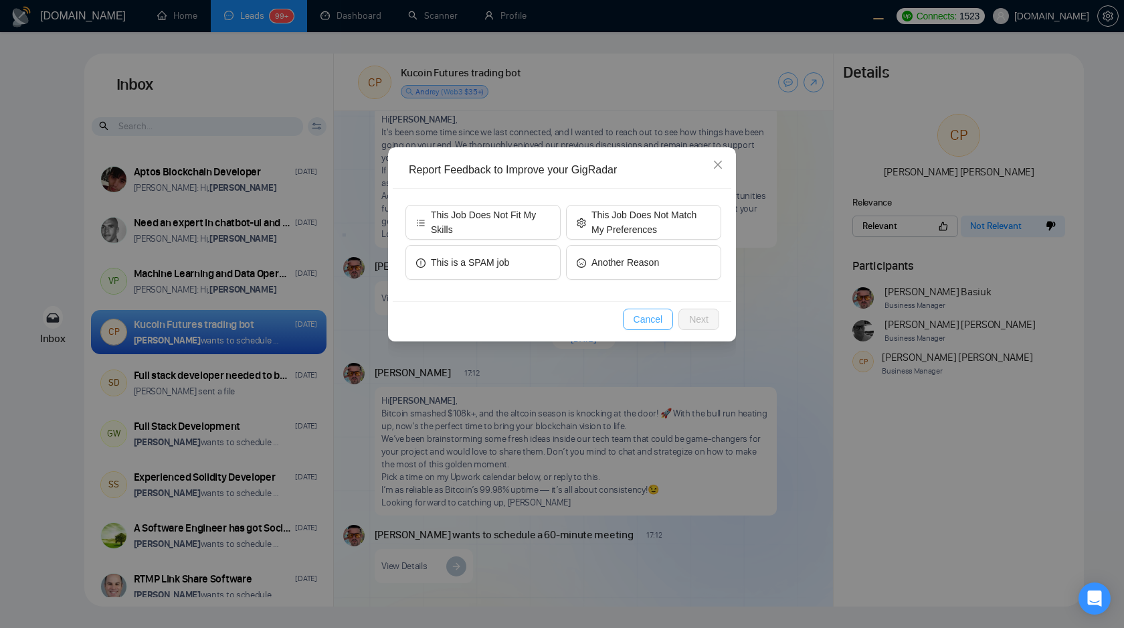
click at [646, 321] on span "Cancel" at bounding box center [648, 319] width 29 height 15
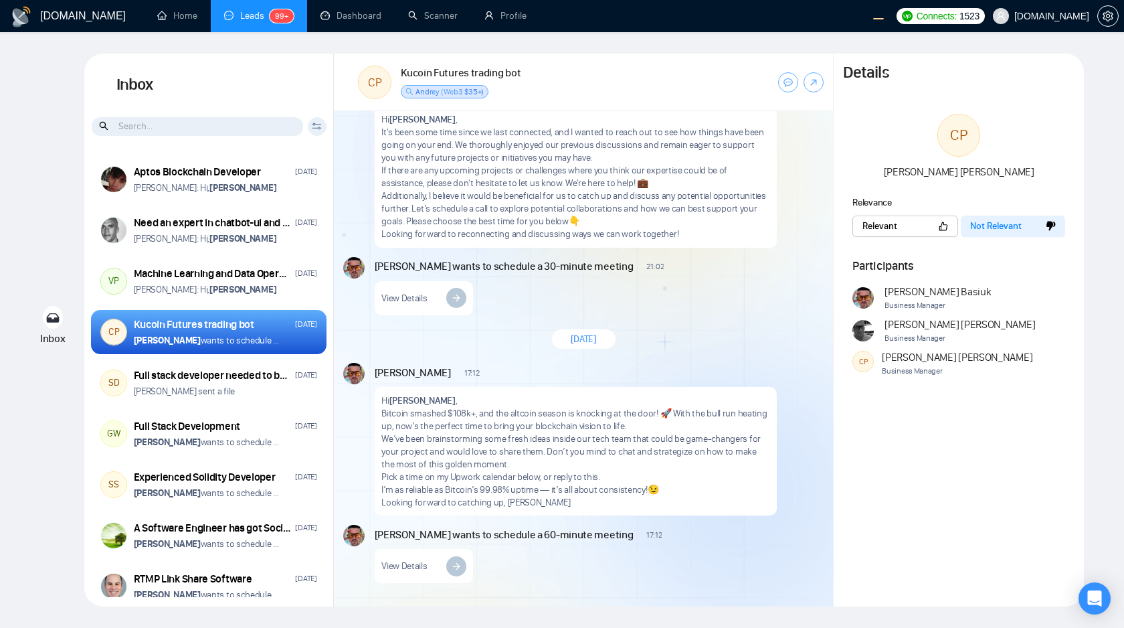
click at [963, 456] on div "Details CP [PERSON_NAME] Relevance Relevant Not Relevant Participants [PERSON_N…" at bounding box center [959, 330] width 250 height 553
